Goal: Book appointment/travel/reservation

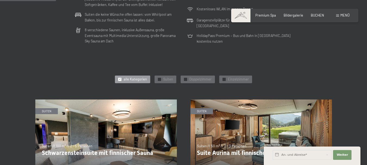
scroll to position [217, 0]
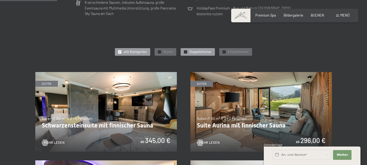
click at [186, 52] on span "✓" at bounding box center [186, 51] width 2 height 3
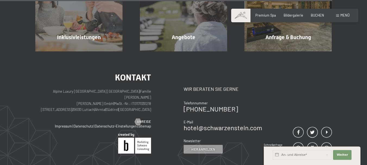
scroll to position [896, 0]
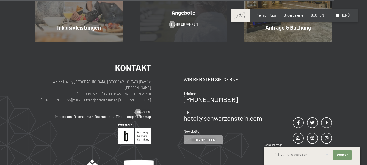
click at [181, 12] on span "Angebote" at bounding box center [184, 13] width 24 height 7
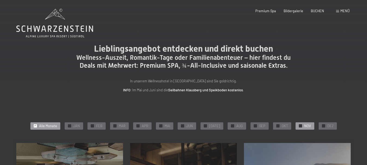
click at [299, 124] on div "✓ NOV" at bounding box center [304, 126] width 19 height 8
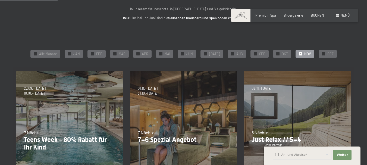
scroll to position [81, 0]
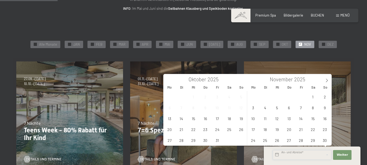
click at [276, 154] on input "text" at bounding box center [302, 155] width 59 height 10
click at [289, 118] on span "13" at bounding box center [288, 118] width 11 height 11
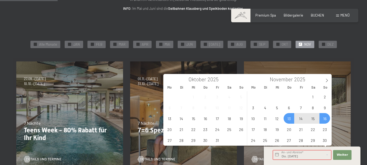
click at [324, 119] on span "16" at bounding box center [324, 118] width 11 height 11
type input "Do. [DATE] - So. [DATE]"
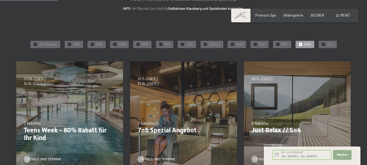
scroll to position [0, 0]
click at [341, 154] on span "Weiter" at bounding box center [341, 155] width 11 height 4
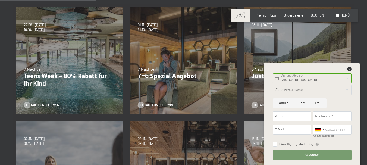
scroll to position [136, 0]
click at [349, 69] on icon at bounding box center [349, 69] width 4 height 4
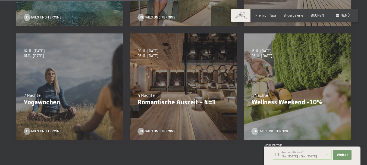
scroll to position [217, 0]
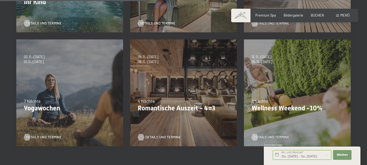
click at [154, 136] on span "Details und Termine" at bounding box center [163, 137] width 36 height 5
